Goal: Transaction & Acquisition: Obtain resource

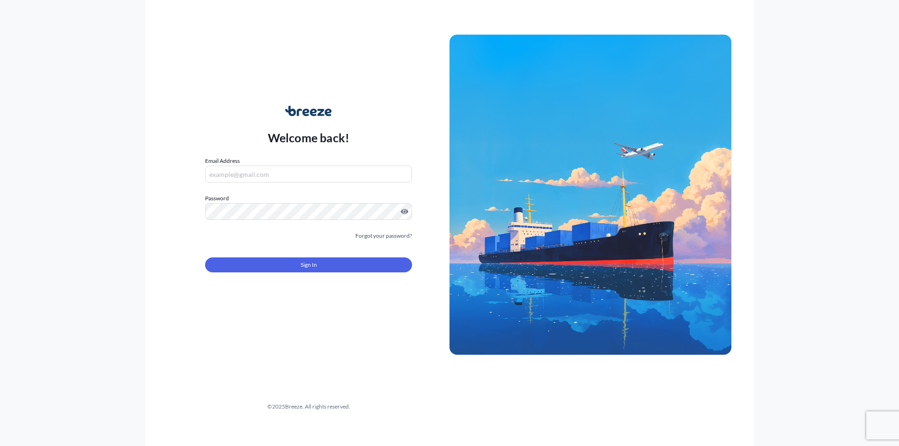
type input "[PERSON_NAME][EMAIL_ADDRESS][PERSON_NAME][DOMAIN_NAME]"
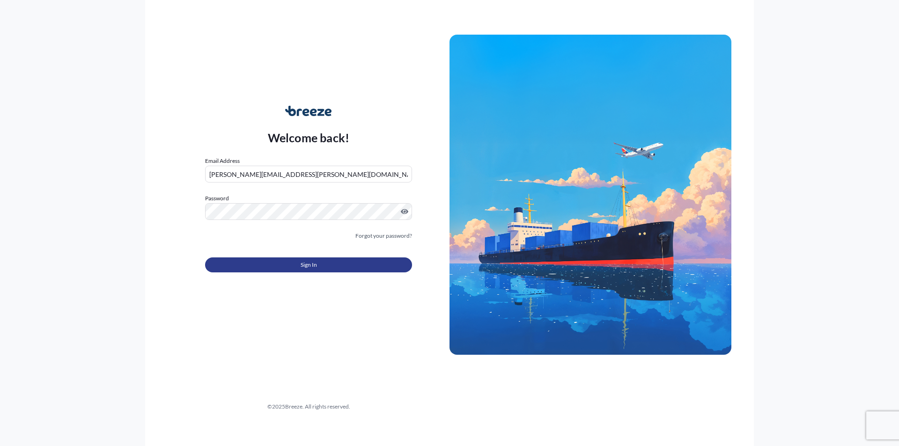
click at [367, 263] on button "Sign In" at bounding box center [308, 264] width 207 height 15
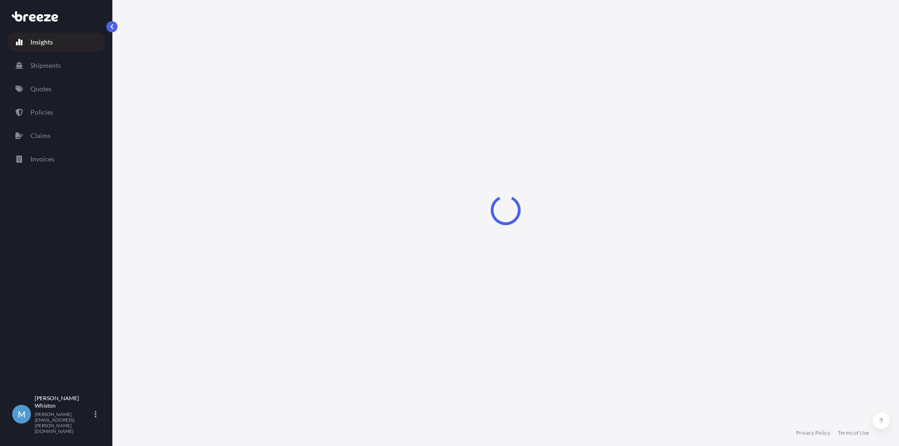
select select "2025"
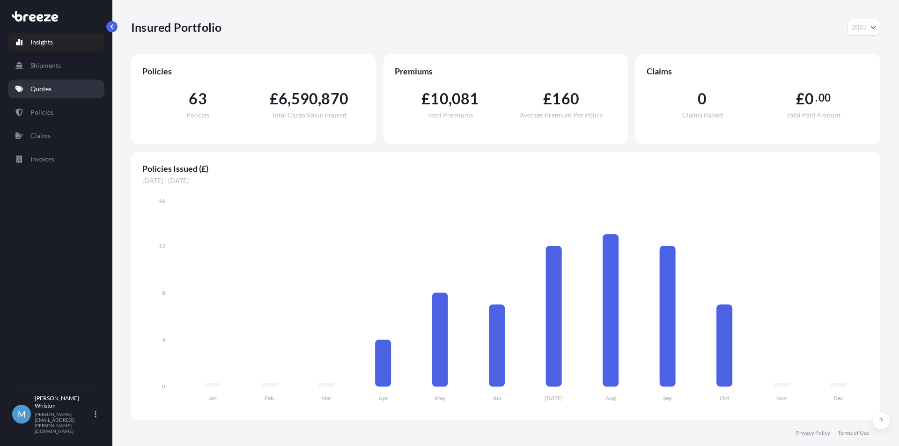
click at [61, 92] on link "Quotes" at bounding box center [56, 89] width 96 height 19
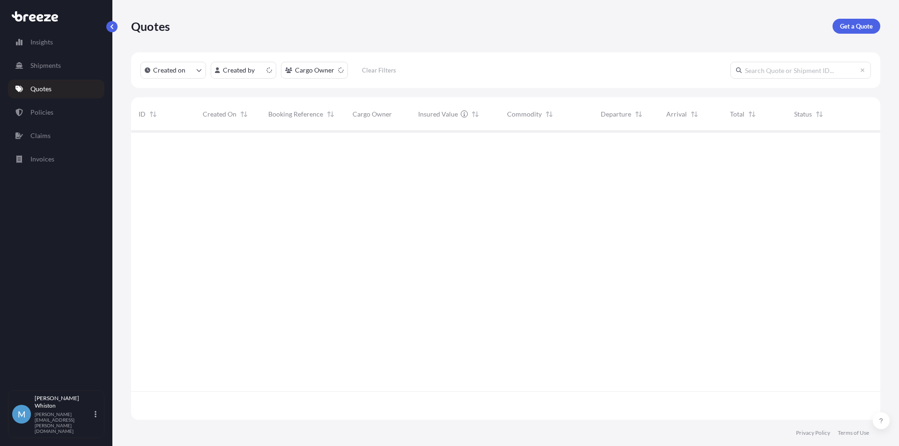
scroll to position [287, 742]
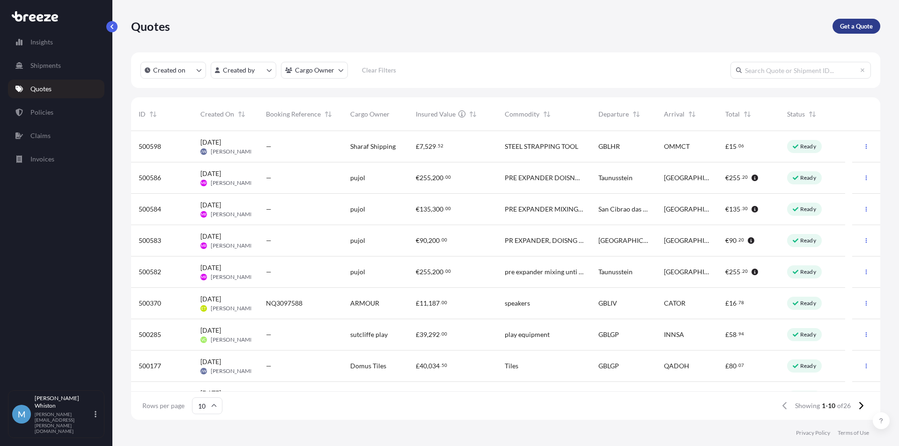
click at [848, 32] on link "Get a Quote" at bounding box center [856, 26] width 48 height 15
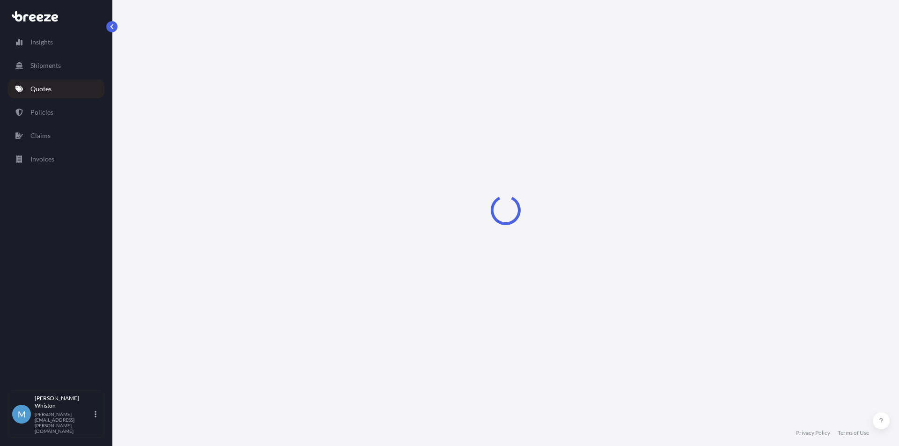
select select "Sea"
select select "1"
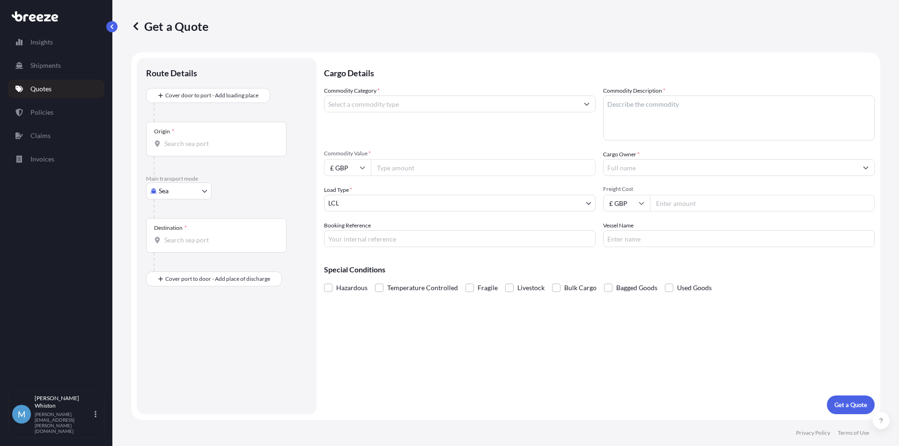
click at [448, 106] on input "Commodity Category *" at bounding box center [451, 103] width 254 height 17
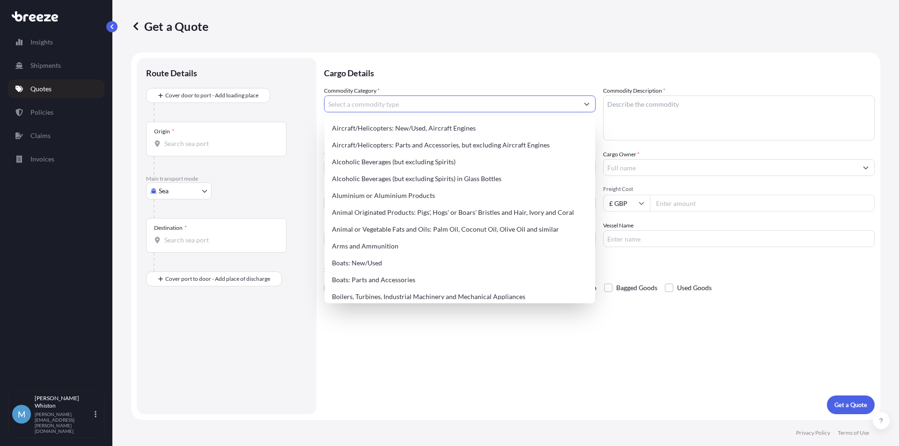
click at [463, 110] on input "Commodity Category *" at bounding box center [451, 103] width 254 height 17
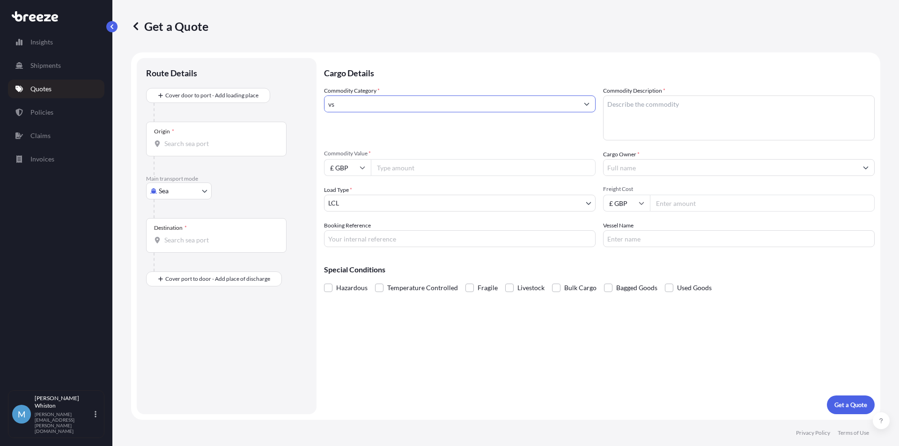
type input "v"
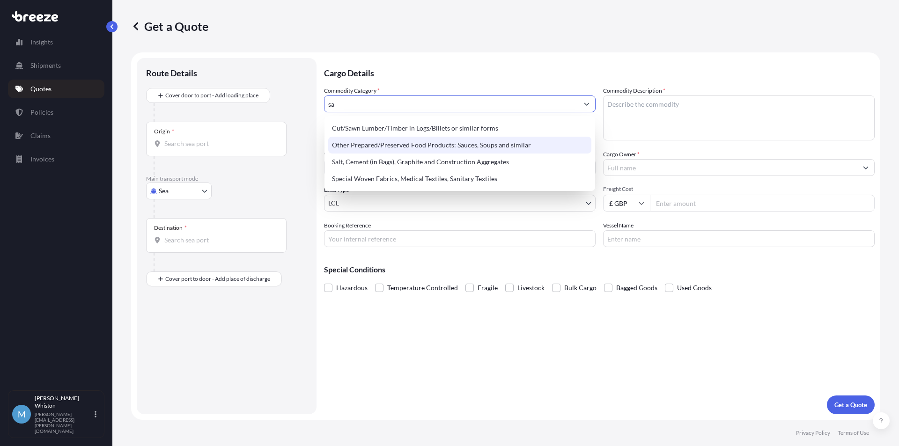
type input "s"
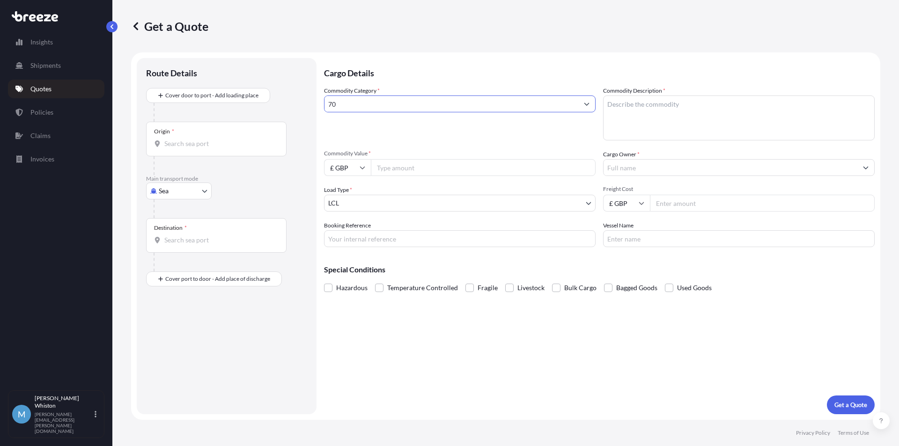
type input "7"
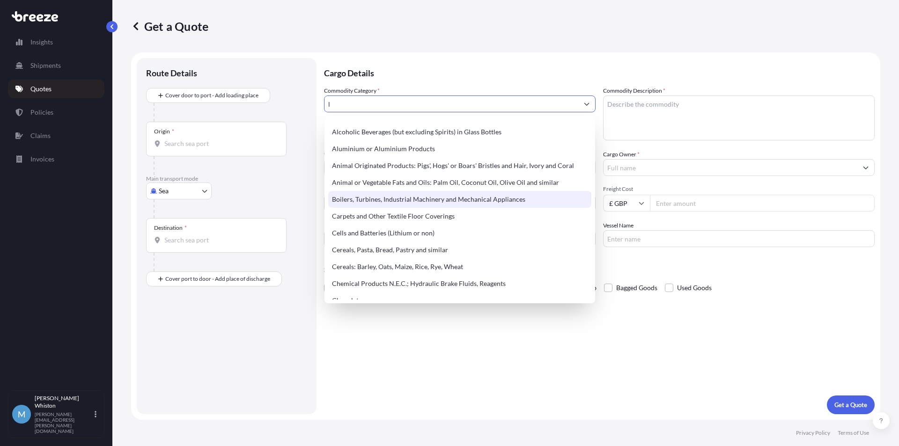
scroll to position [94, 0]
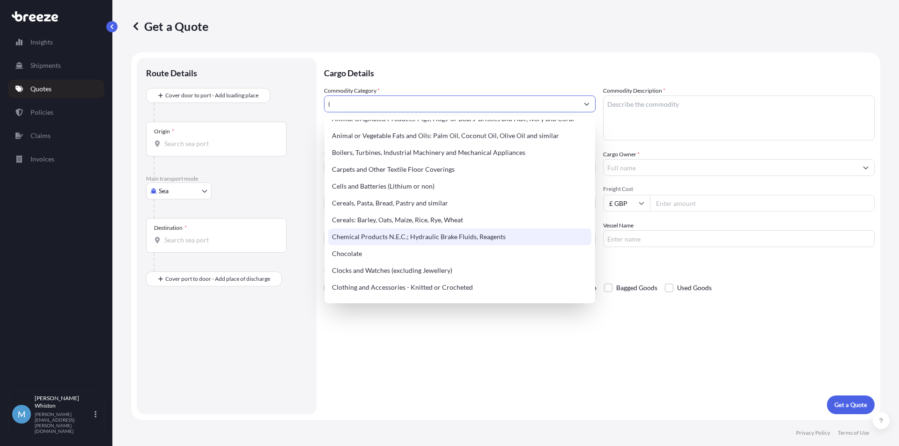
click at [514, 242] on div "Chemical Products N.E.C.; Hydraulic Brake Fluids, Reagents" at bounding box center [459, 236] width 263 height 17
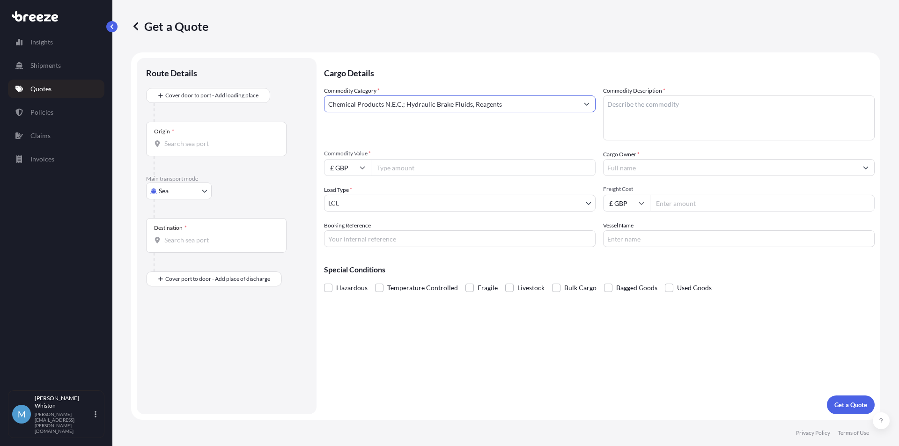
type input "Chemical Products N.E.C.; Hydraulic Brake Fluids, Reagents"
click at [674, 115] on textarea "Commodity Description *" at bounding box center [738, 117] width 271 height 45
click at [707, 107] on textarea "Commodity Description *" at bounding box center [738, 117] width 271 height 45
paste textarea "vials containing reagents, DG"
type textarea "vials containing reagents, DG"
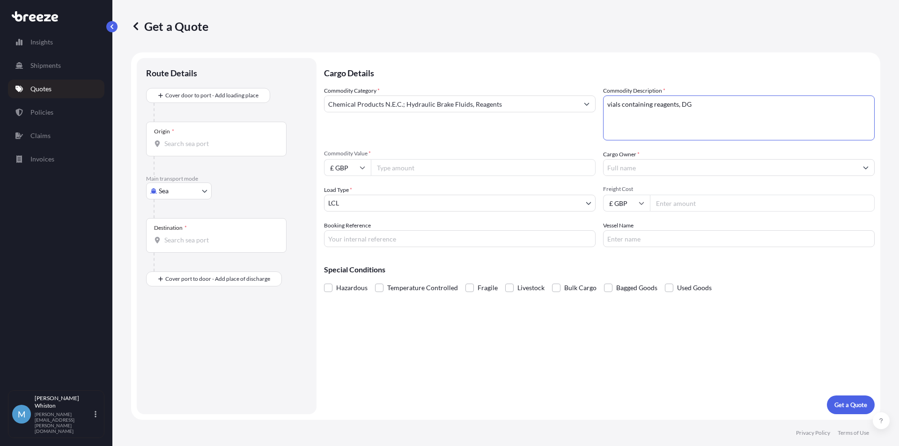
click at [453, 162] on input "Commodity Value *" at bounding box center [483, 167] width 225 height 17
type input "9335"
click at [666, 169] on input "Cargo Owner *" at bounding box center [730, 167] width 254 height 17
type input "mapcargo"
click at [664, 201] on input "Freight Cost" at bounding box center [762, 203] width 225 height 17
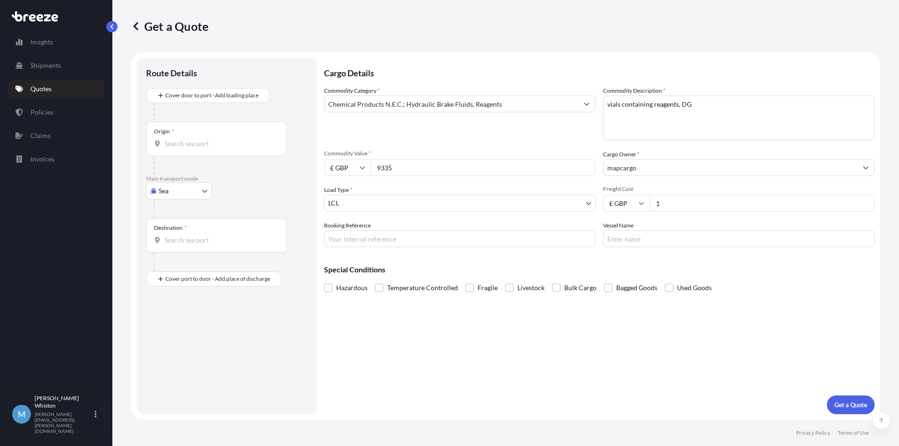
type input "1"
click at [865, 203] on input "1" at bounding box center [762, 203] width 225 height 17
type input "1000"
click at [548, 238] on input "Booking Reference" at bounding box center [459, 238] width 271 height 17
click at [157, 193] on body "Insights Shipments Quotes Policies Claims Invoices M Miah Whiston [EMAIL_ADDRES…" at bounding box center [449, 223] width 899 height 446
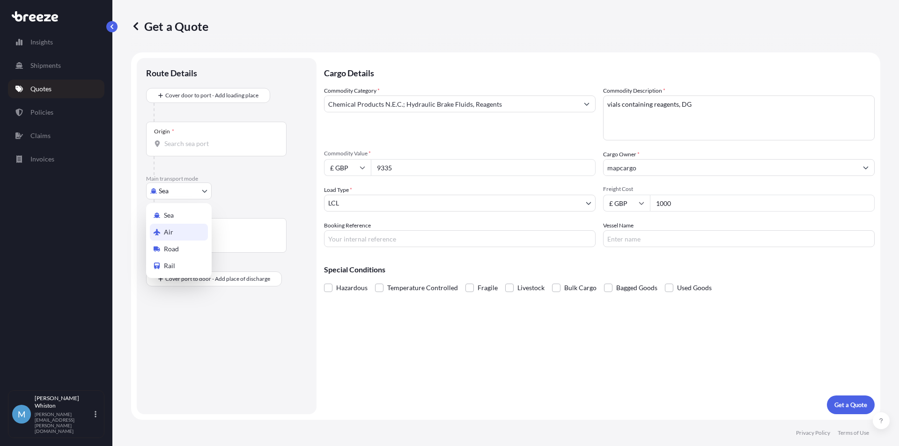
click at [168, 230] on span "Air" at bounding box center [168, 231] width 9 height 9
select select "Air"
click at [374, 241] on input "Booking Reference" at bounding box center [459, 238] width 271 height 17
type input "wfs"
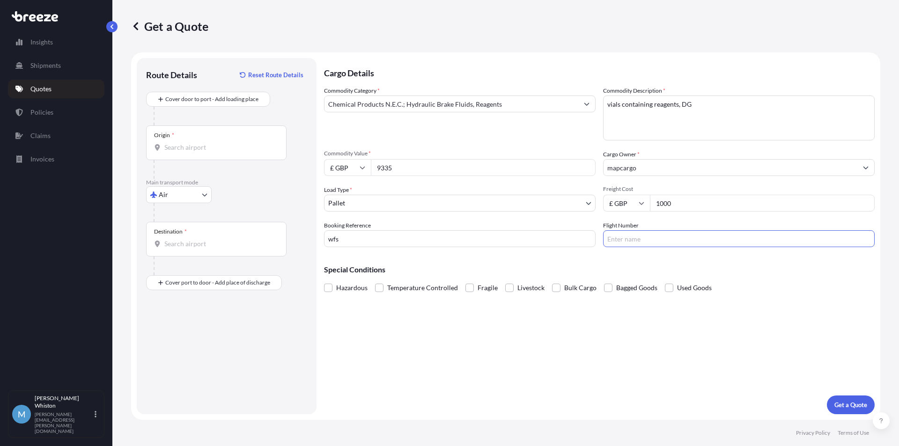
click at [617, 245] on input "Flight Number" at bounding box center [738, 238] width 271 height 17
type input "wfs"
click at [827, 396] on button "Get a Quote" at bounding box center [851, 405] width 48 height 19
click at [205, 152] on input "Origin * Please select an origin" at bounding box center [219, 147] width 110 height 9
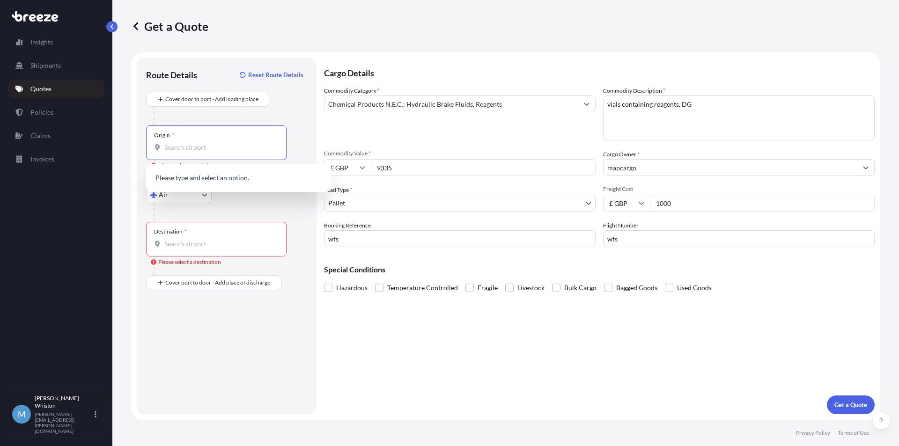
type input "l"
type input "lhr"
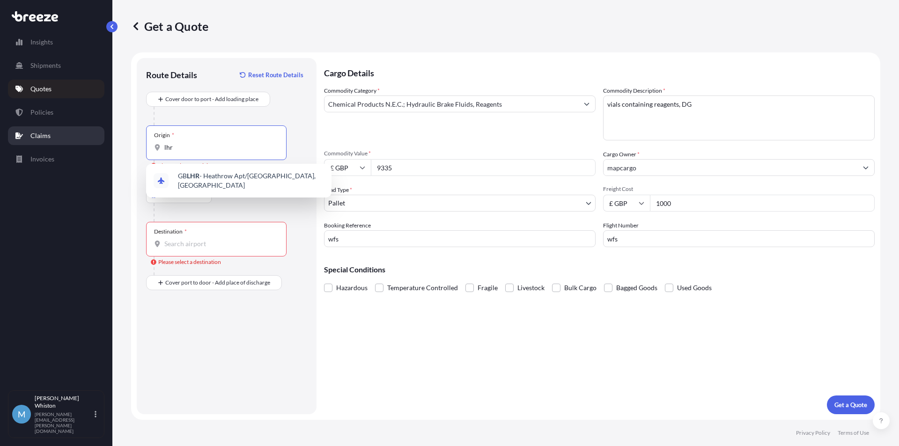
drag, startPoint x: 195, startPoint y: 151, endPoint x: 92, endPoint y: 143, distance: 102.8
click at [92, 143] on div "Insights Shipments Quotes Policies Claims Invoices M Miah Whiston [EMAIL_ADDRES…" at bounding box center [449, 223] width 899 height 446
click at [248, 186] on div "GB LHR - Heathrow Apt/[GEOGRAPHIC_DATA], [GEOGRAPHIC_DATA]" at bounding box center [239, 181] width 178 height 26
type input "GBLHR - Heathrow Apt/[GEOGRAPHIC_DATA], [GEOGRAPHIC_DATA]"
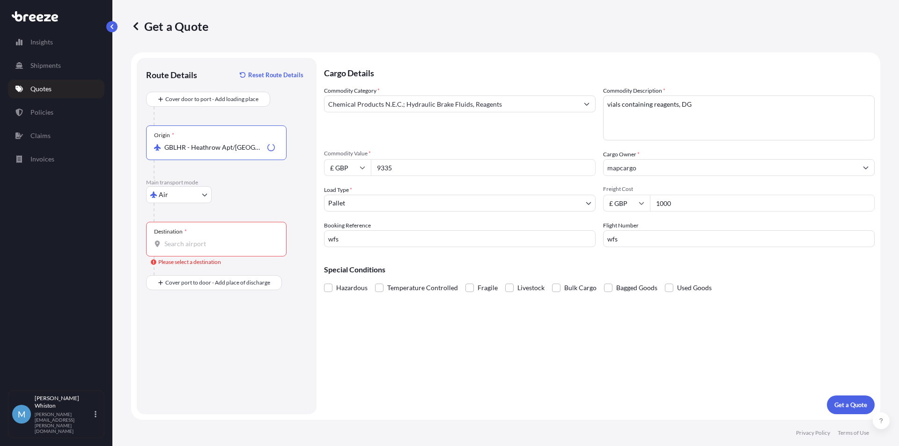
click at [199, 237] on div "Destination *" at bounding box center [216, 239] width 140 height 35
click at [199, 239] on input "Destination * Please select a destination" at bounding box center [219, 243] width 110 height 9
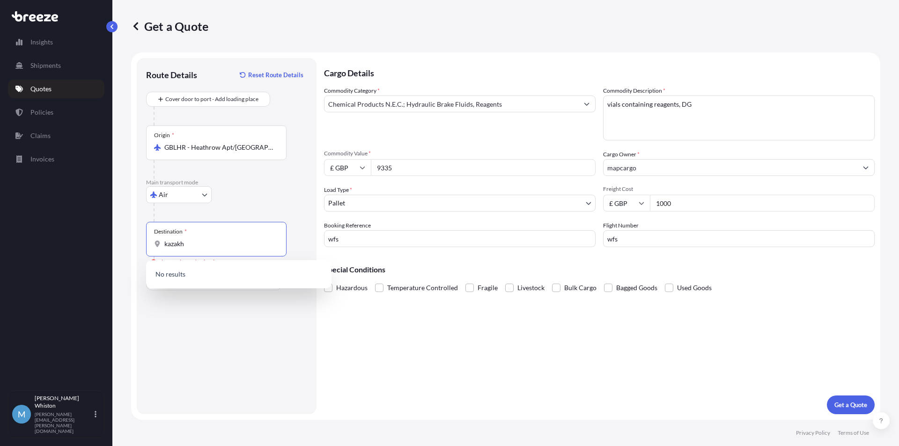
drag, startPoint x: 140, startPoint y: 248, endPoint x: 117, endPoint y: 248, distance: 22.5
click at [117, 248] on div "Get a Quote Route Details Reset Route Details Cover door to port - Add loading …" at bounding box center [505, 210] width 786 height 420
paste input "Atyrau"
click at [211, 270] on div "KZGUW - Atyrau (ex [PERSON_NAME]), [GEOGRAPHIC_DATA]" at bounding box center [239, 277] width 178 height 26
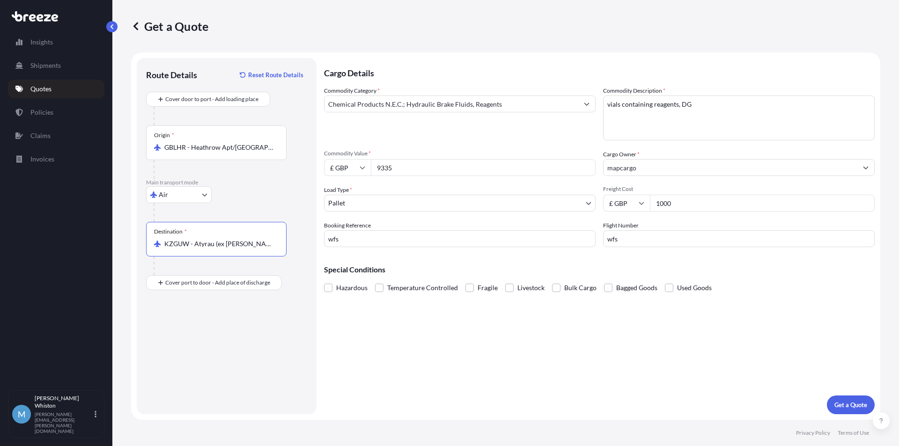
type input "KZGUW - Atyrau (ex [PERSON_NAME]), [GEOGRAPHIC_DATA]"
click at [350, 291] on span "Hazardous" at bounding box center [351, 288] width 31 height 14
click at [324, 281] on input "Hazardous" at bounding box center [324, 281] width 0 height 0
click at [849, 404] on p "Get a Quote" at bounding box center [850, 404] width 33 height 9
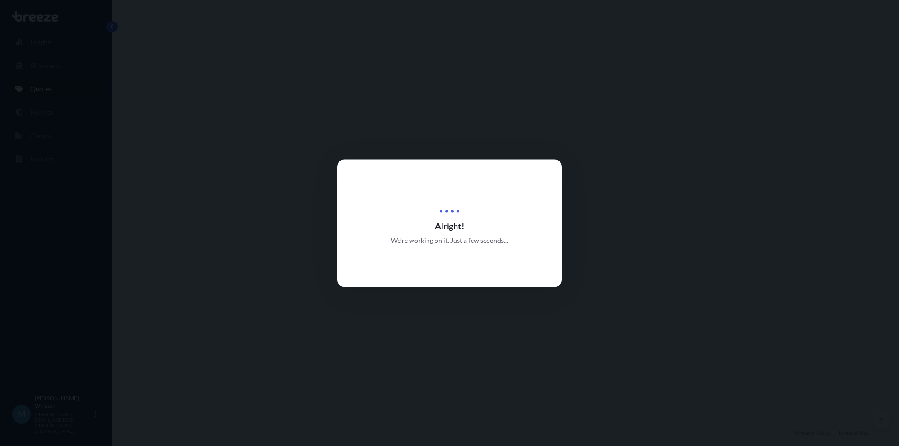
select select "Air"
select select "1"
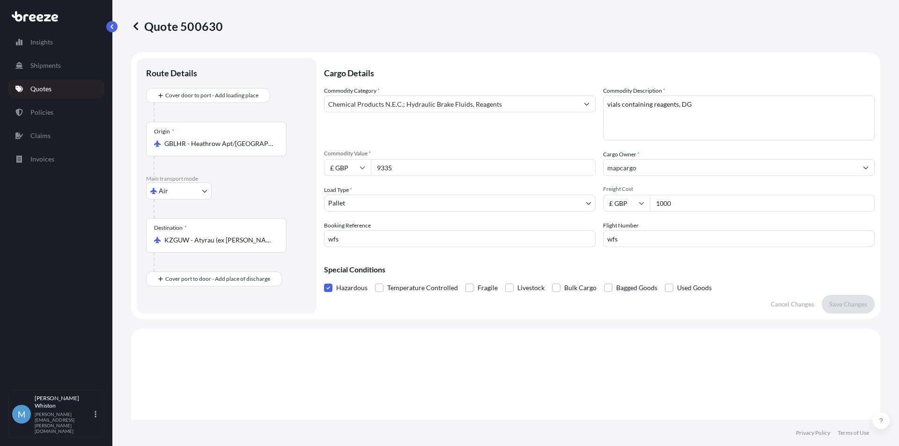
scroll to position [282, 0]
